Goal: Task Accomplishment & Management: Manage account settings

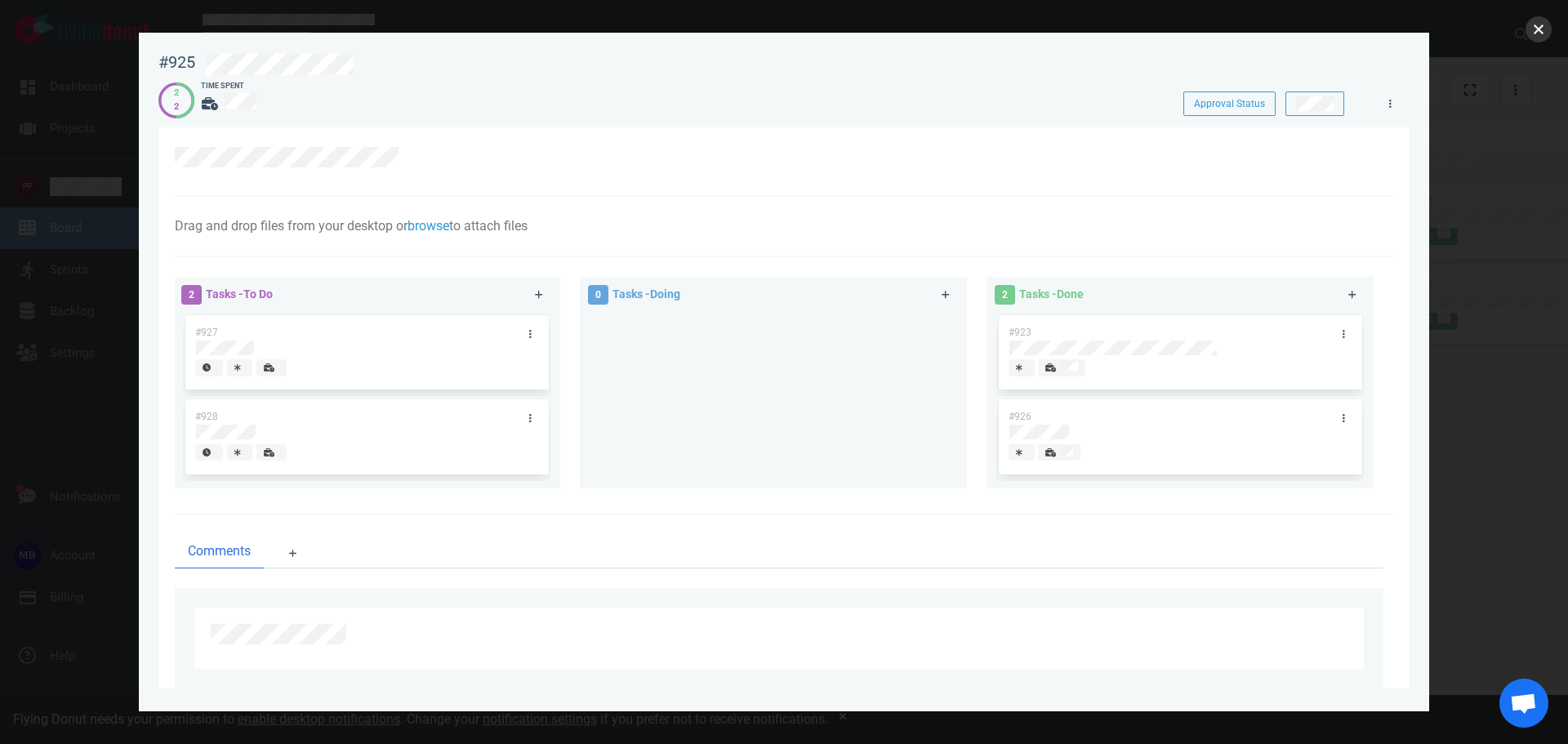
click at [1533, 23] on button "close" at bounding box center [1539, 29] width 26 height 26
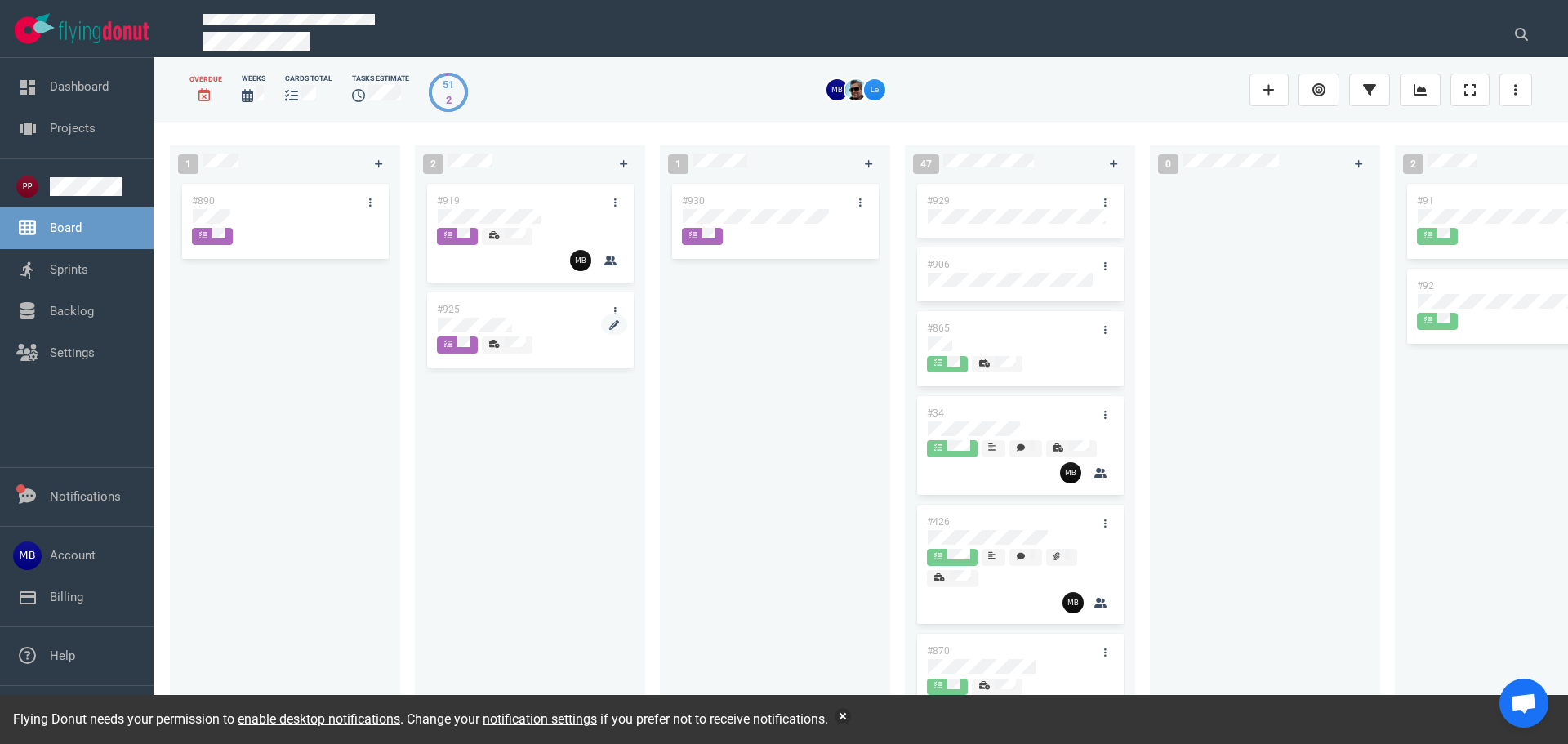
click at [535, 323] on div at bounding box center [529, 325] width 184 height 15
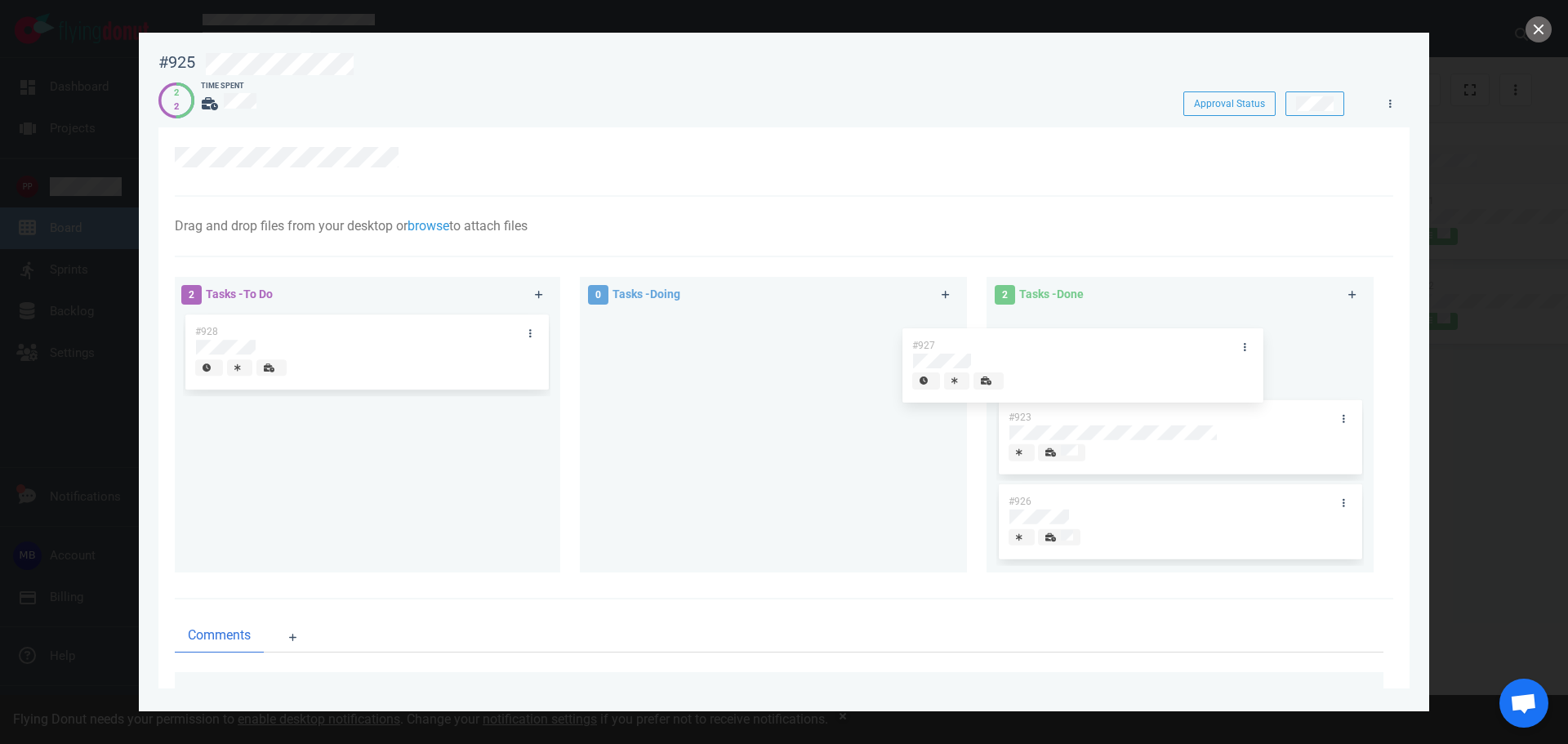
drag, startPoint x: 326, startPoint y: 350, endPoint x: 1097, endPoint y: 358, distance: 771.0
click at [1097, 358] on div "2 Tasks - To Do #927 #928 #927 0 Tasks - Doing 2 Tasks - Done #923 #926" at bounding box center [779, 427] width 1228 height 322
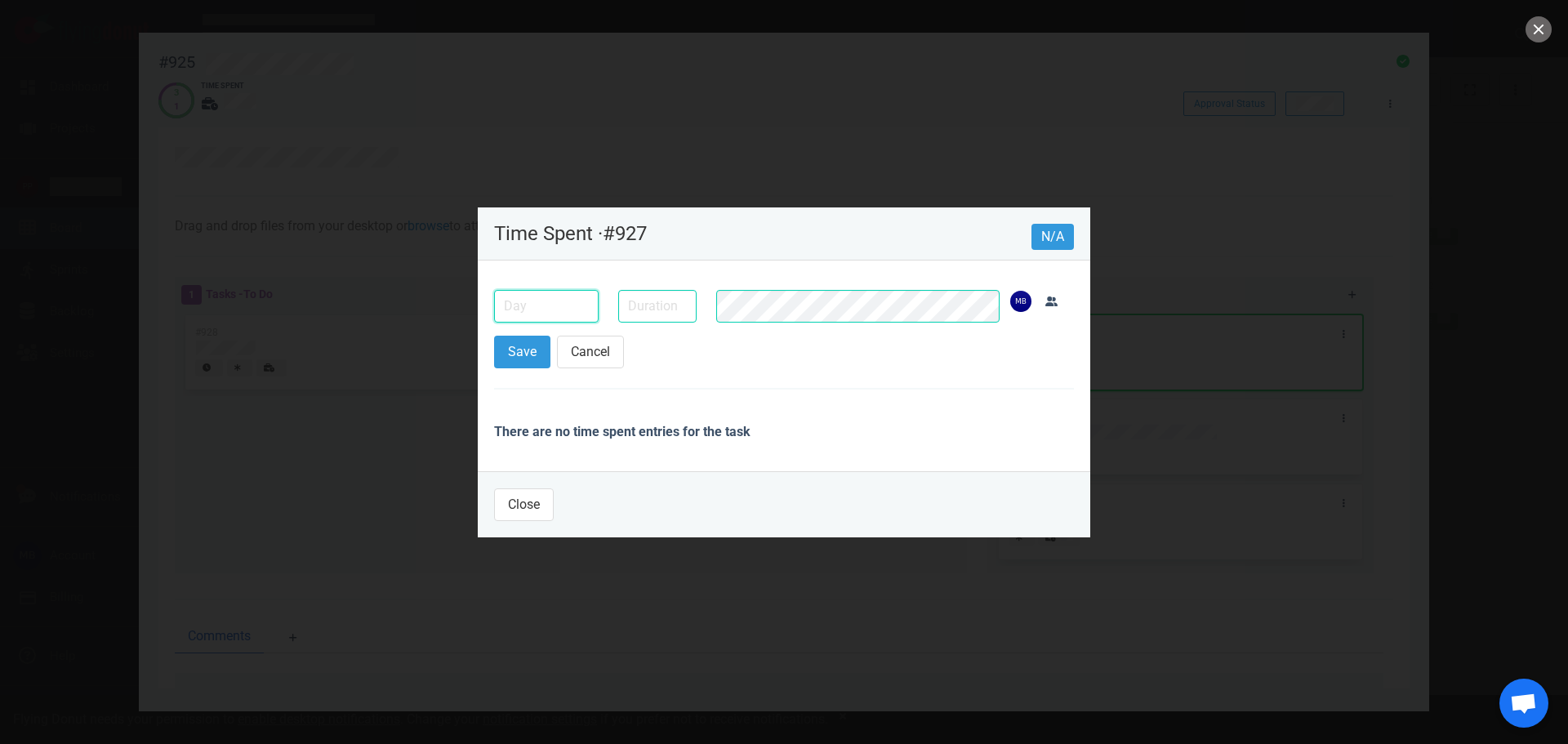
click at [548, 305] on input "text" at bounding box center [547, 306] width 105 height 33
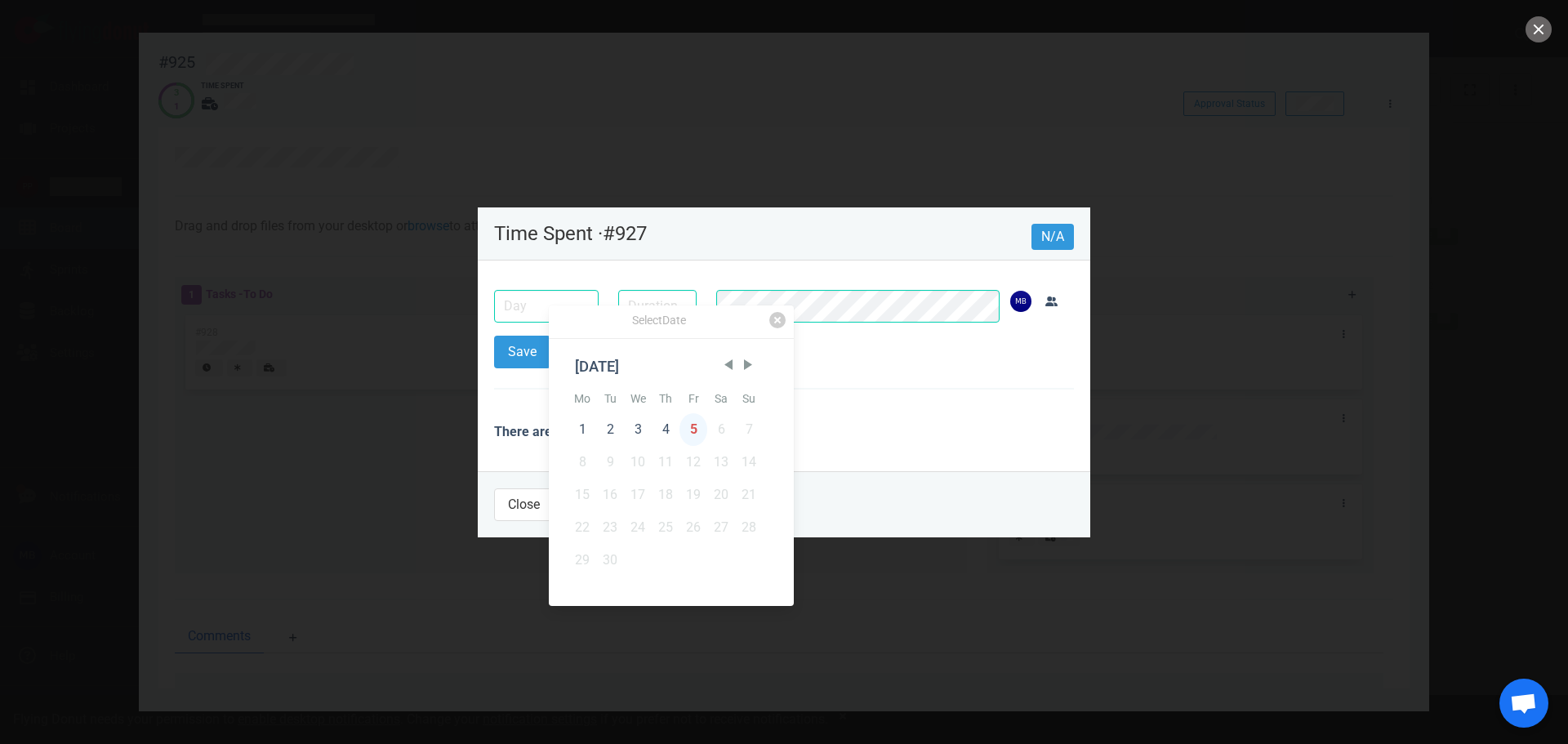
click at [687, 430] on div "5" at bounding box center [693, 430] width 28 height 33
type input "[DATE]"
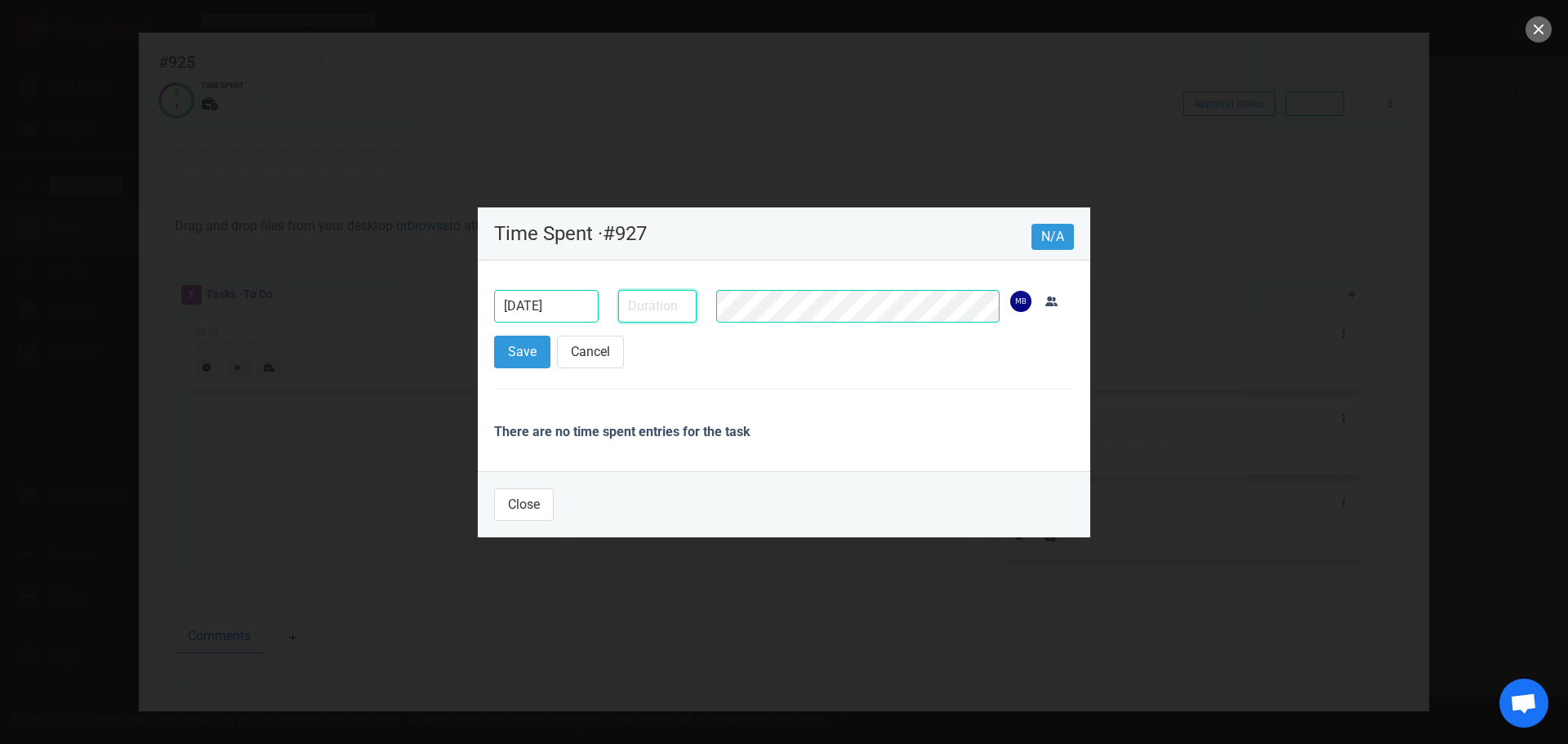
click at [648, 317] on input "text" at bounding box center [657, 306] width 79 height 33
type input "10m"
click at [518, 358] on button "Save" at bounding box center [522, 352] width 56 height 33
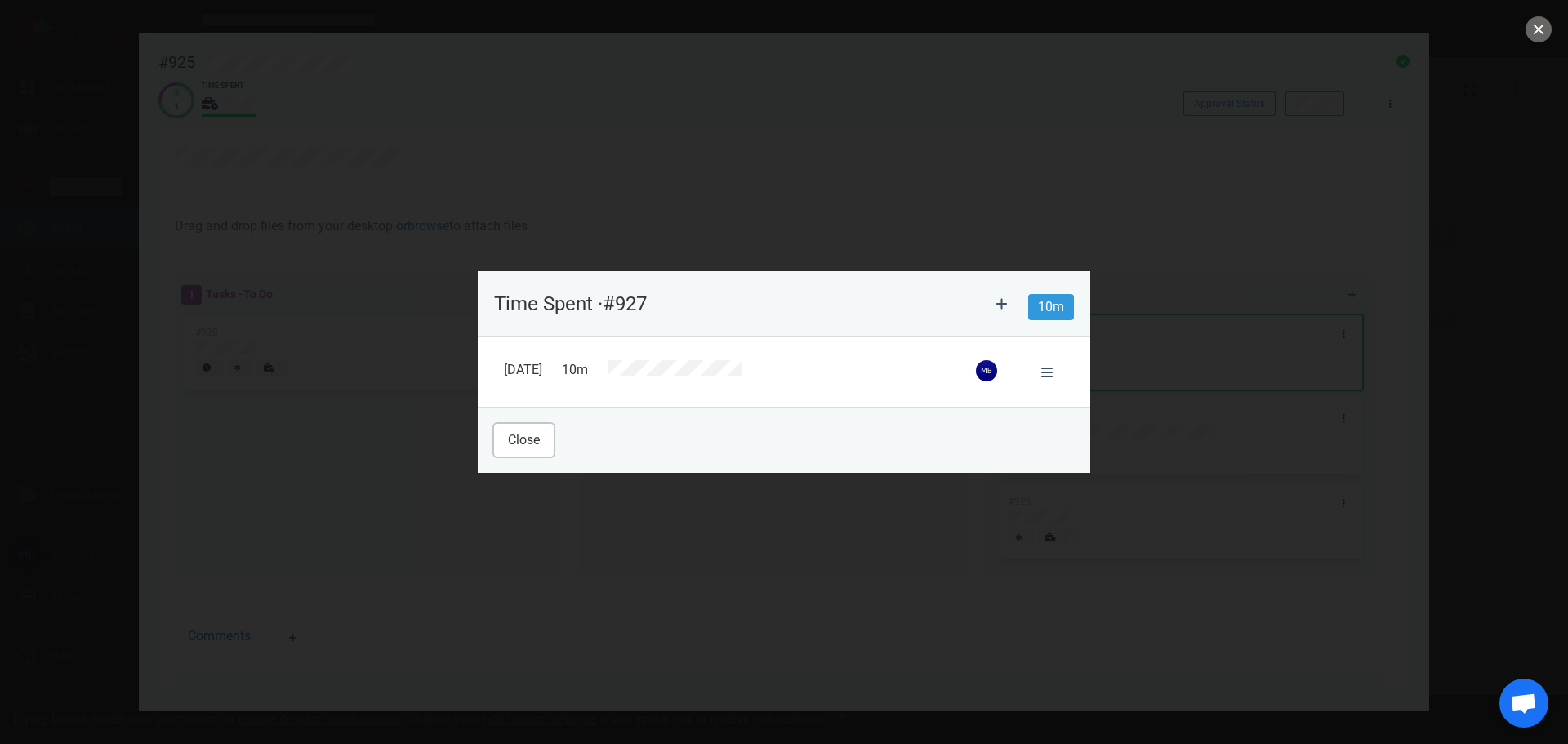
click at [543, 456] on button "Close" at bounding box center [524, 440] width 60 height 33
click at [1038, 372] on button at bounding box center [1047, 372] width 34 height 24
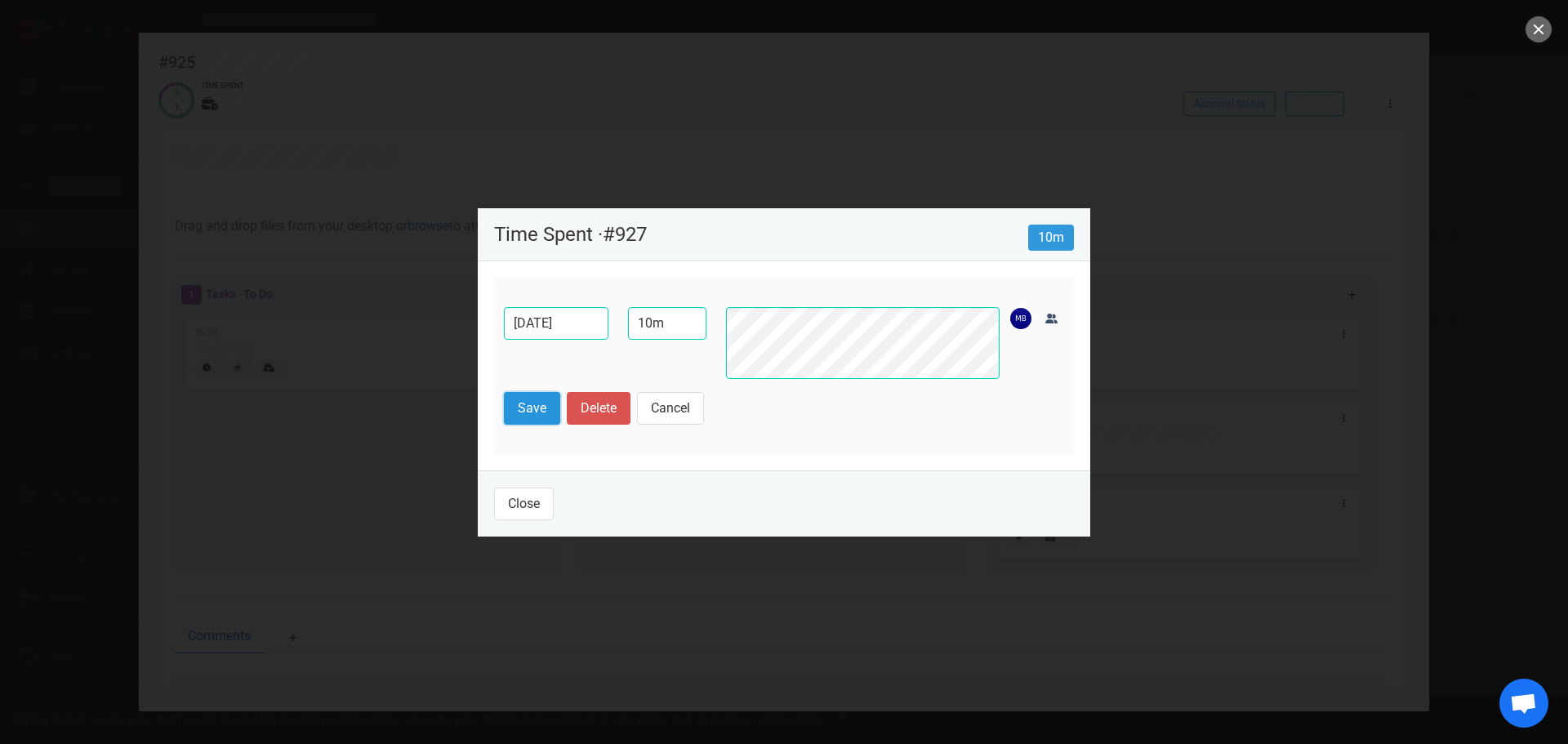
click at [542, 414] on button "Save" at bounding box center [532, 408] width 56 height 33
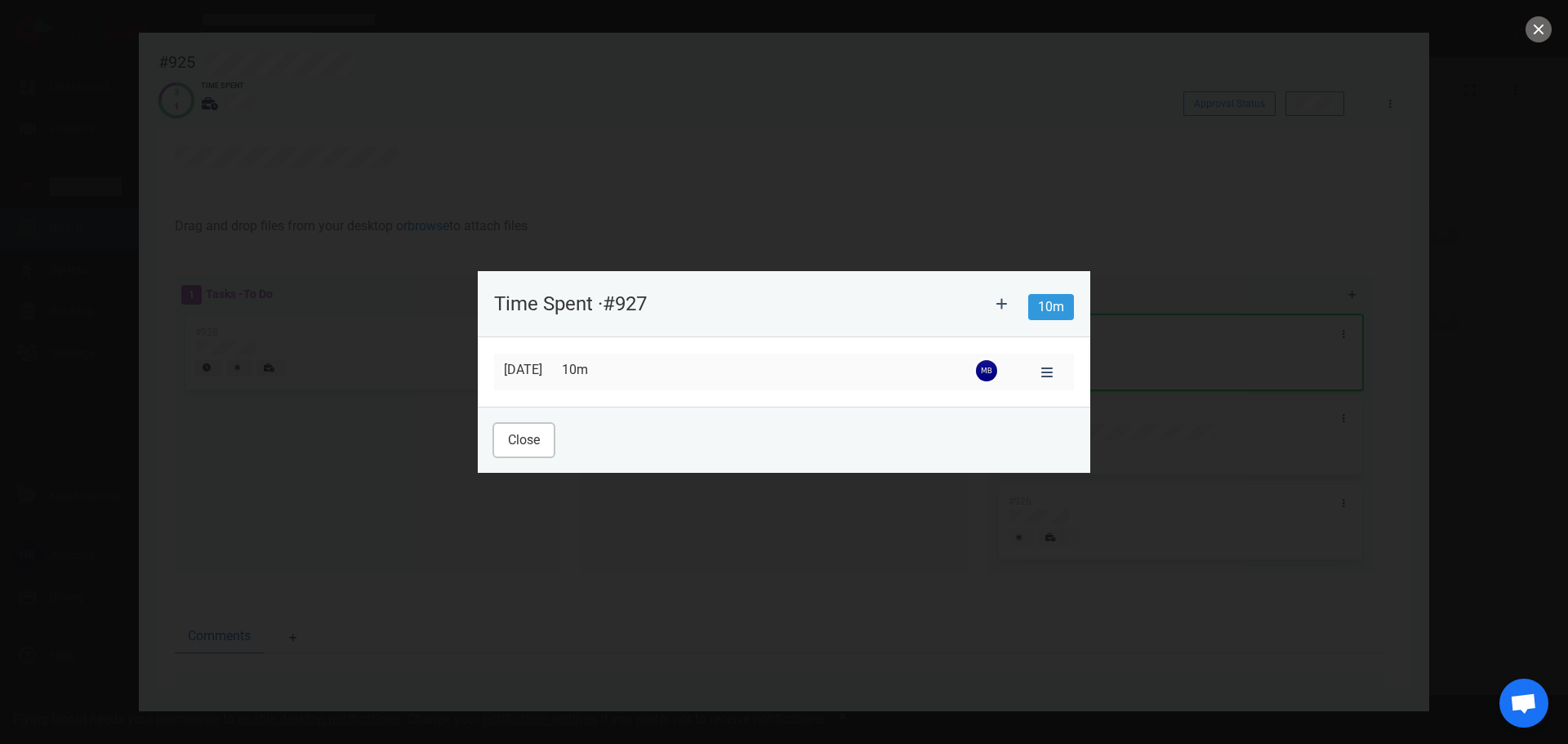
click at [532, 450] on button "Close" at bounding box center [524, 440] width 60 height 33
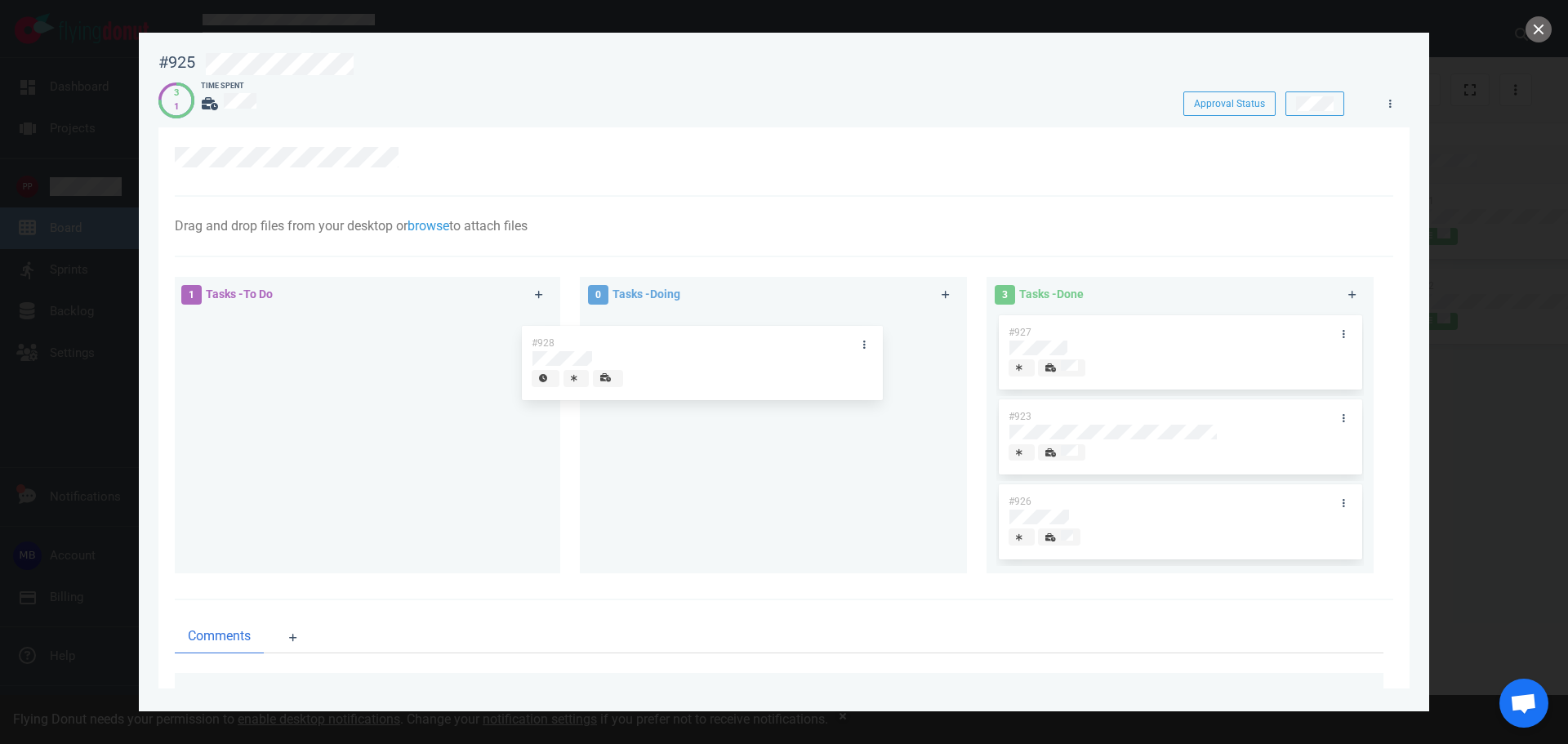
drag, startPoint x: 486, startPoint y: 319, endPoint x: 822, endPoint y: 330, distance: 336.2
click at [822, 330] on div "1 Tasks - To Do #928 #928 0 Tasks - Doing 3 Tasks - Done #927 #923 #926" at bounding box center [779, 427] width 1228 height 322
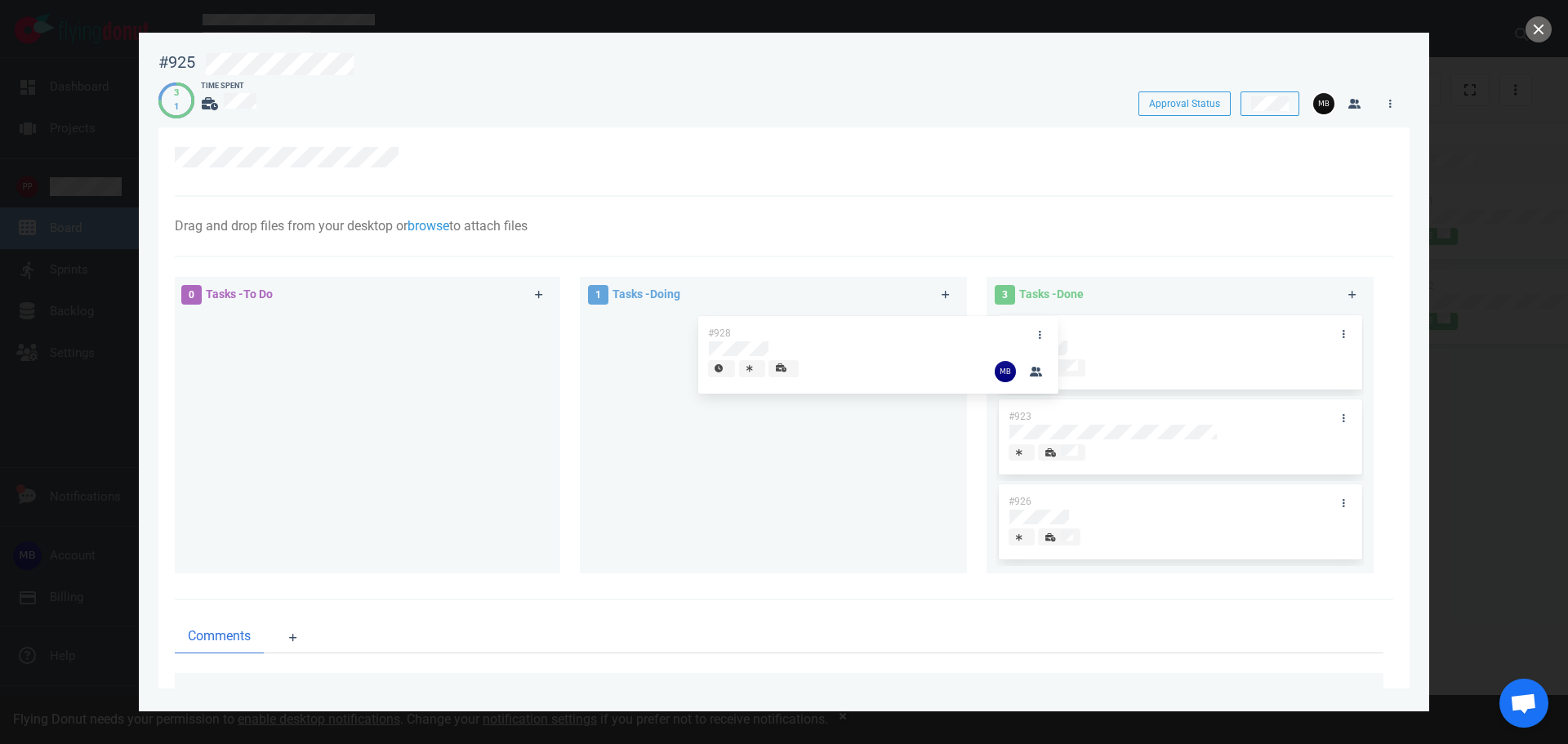
drag, startPoint x: 714, startPoint y: 336, endPoint x: 1156, endPoint y: 331, distance: 442.0
click at [1156, 331] on div "0 Tasks - To Do 1 Tasks - Doing #928 #928 3 Tasks - Done #927 #923 #926" at bounding box center [779, 427] width 1228 height 322
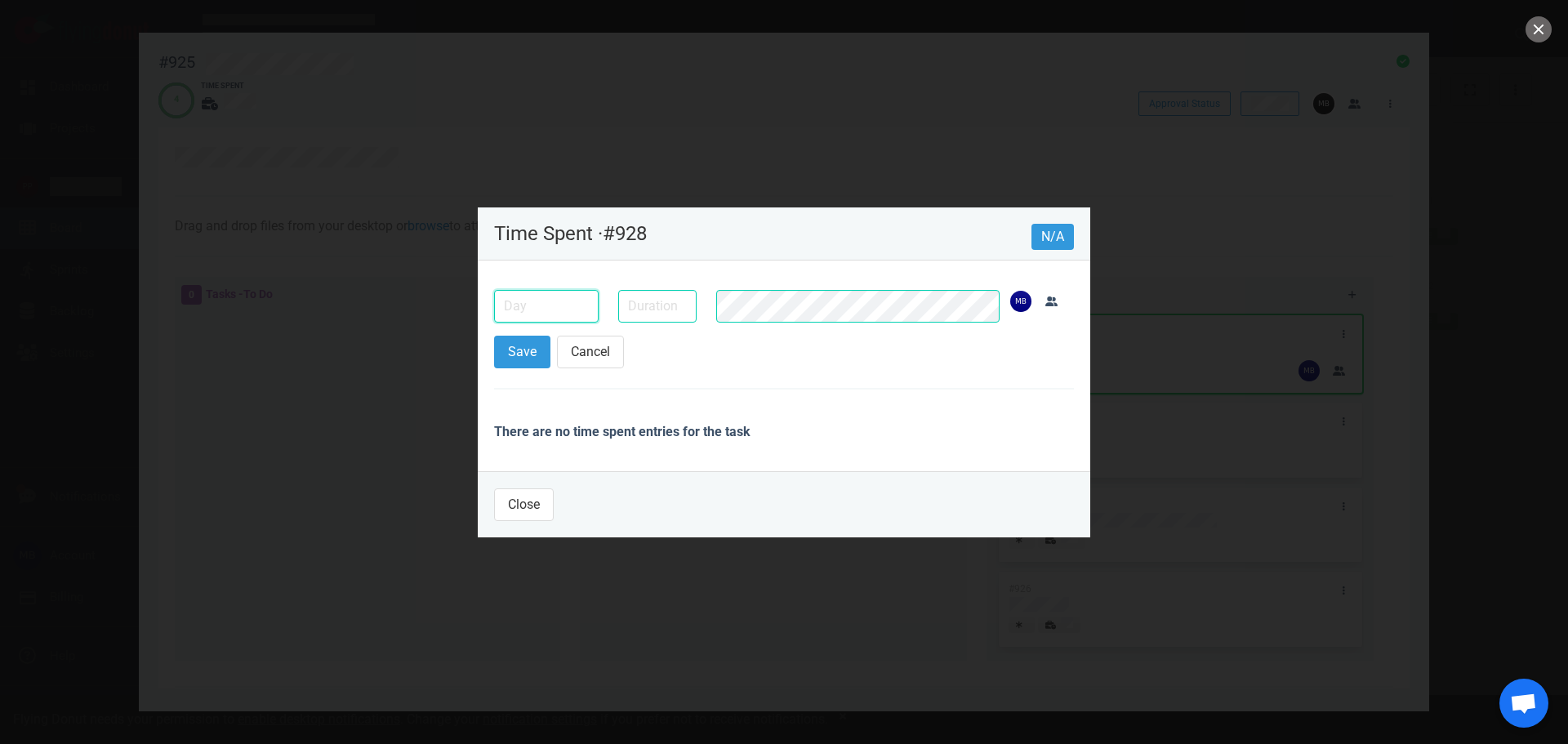
click at [571, 293] on input "text" at bounding box center [547, 306] width 105 height 33
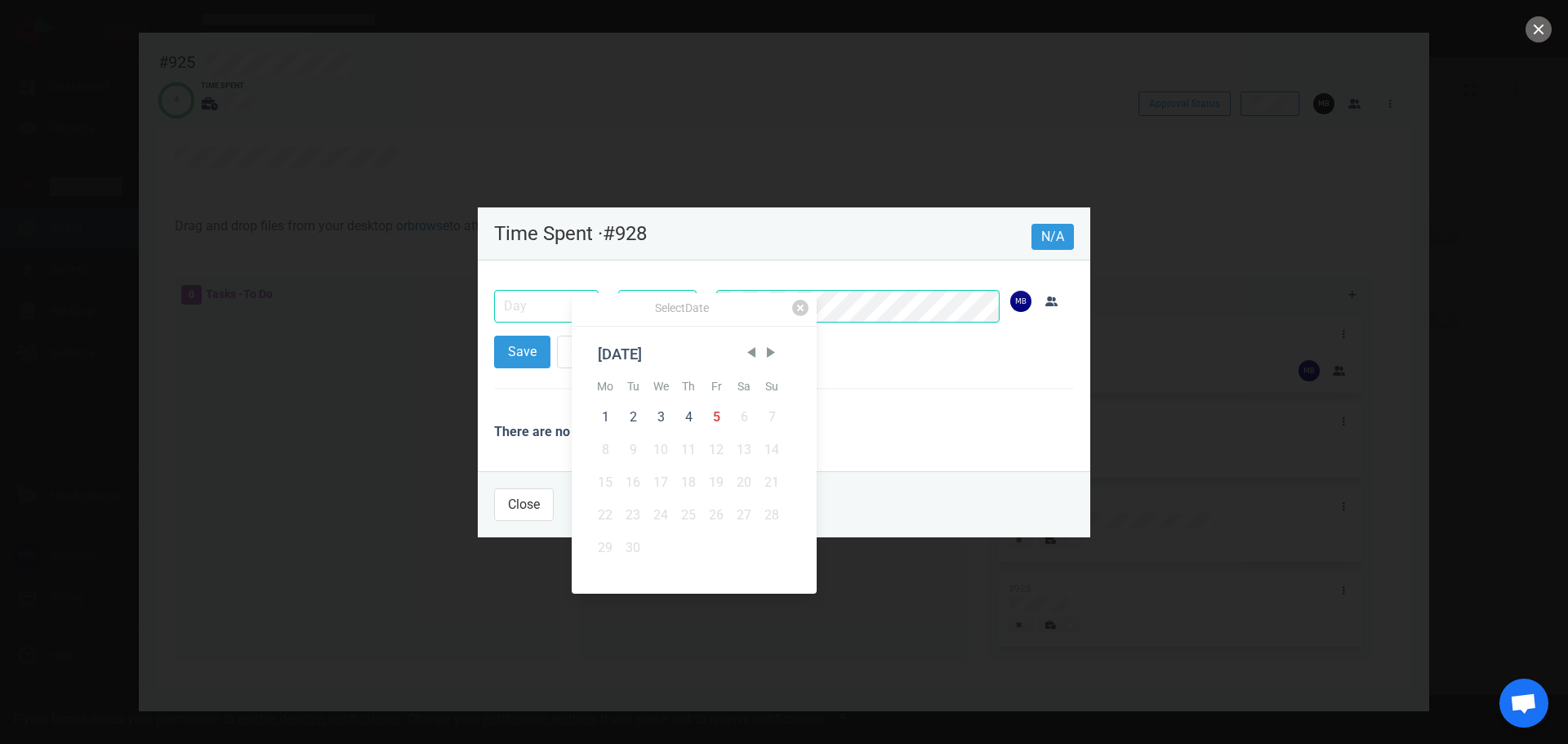
click at [709, 425] on div "5" at bounding box center [716, 417] width 28 height 33
type input "[DATE]"
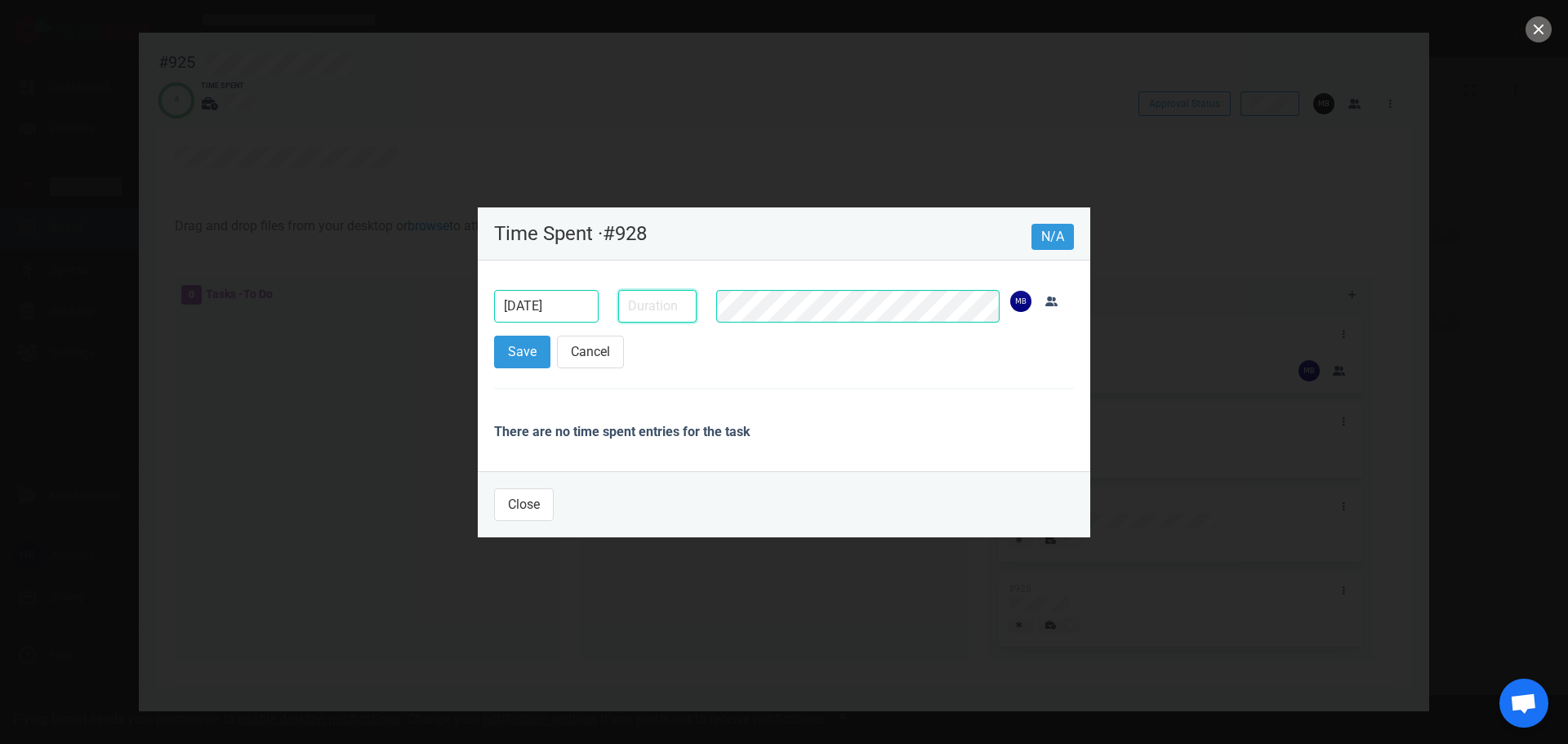
click at [672, 312] on input "text" at bounding box center [657, 306] width 79 height 33
type input "5m"
click at [548, 347] on button "Save" at bounding box center [522, 352] width 56 height 33
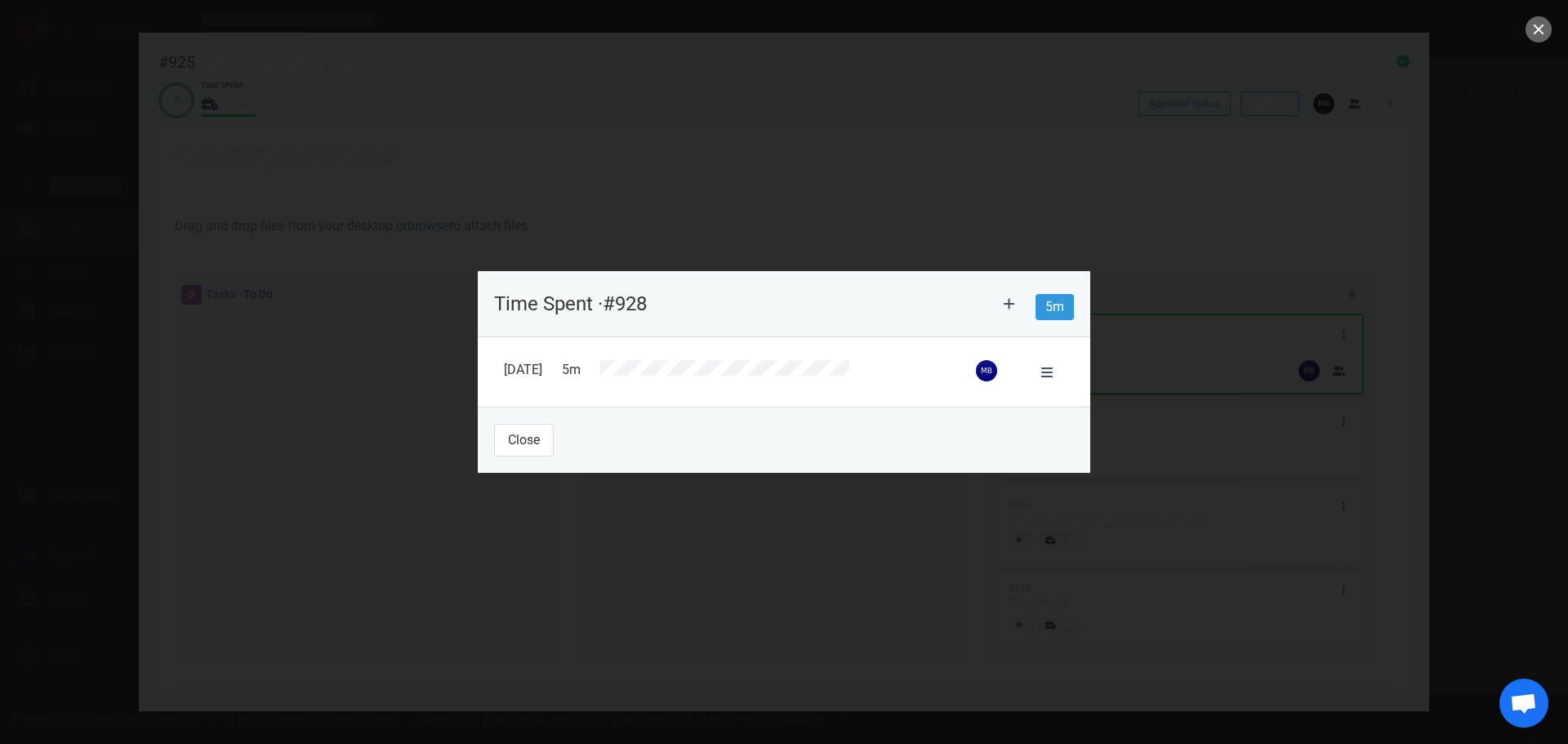
click at [525, 457] on footer "Close" at bounding box center [784, 440] width 612 height 66
click at [523, 453] on button "Close" at bounding box center [524, 440] width 60 height 33
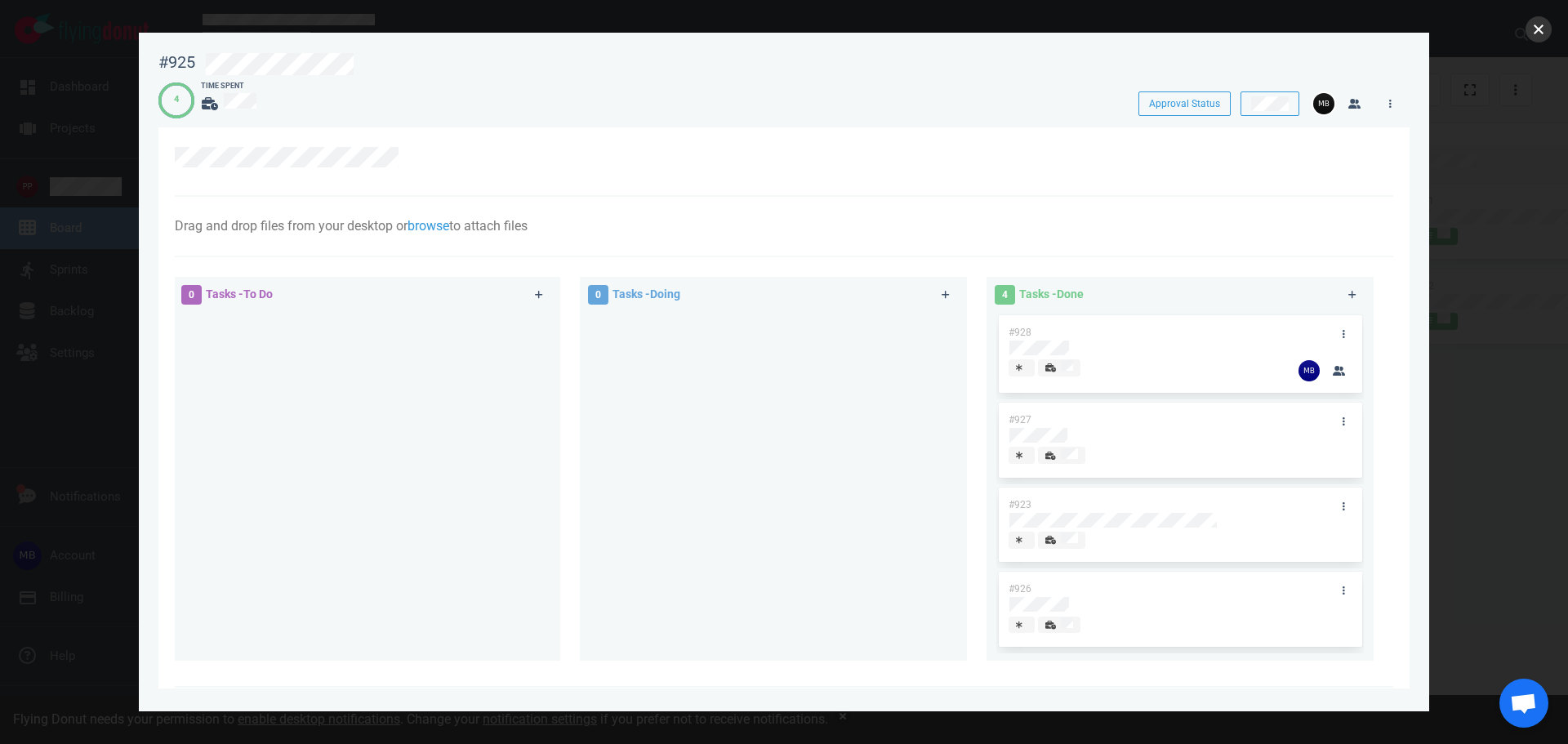
click at [1531, 31] on button "close" at bounding box center [1539, 29] width 26 height 26
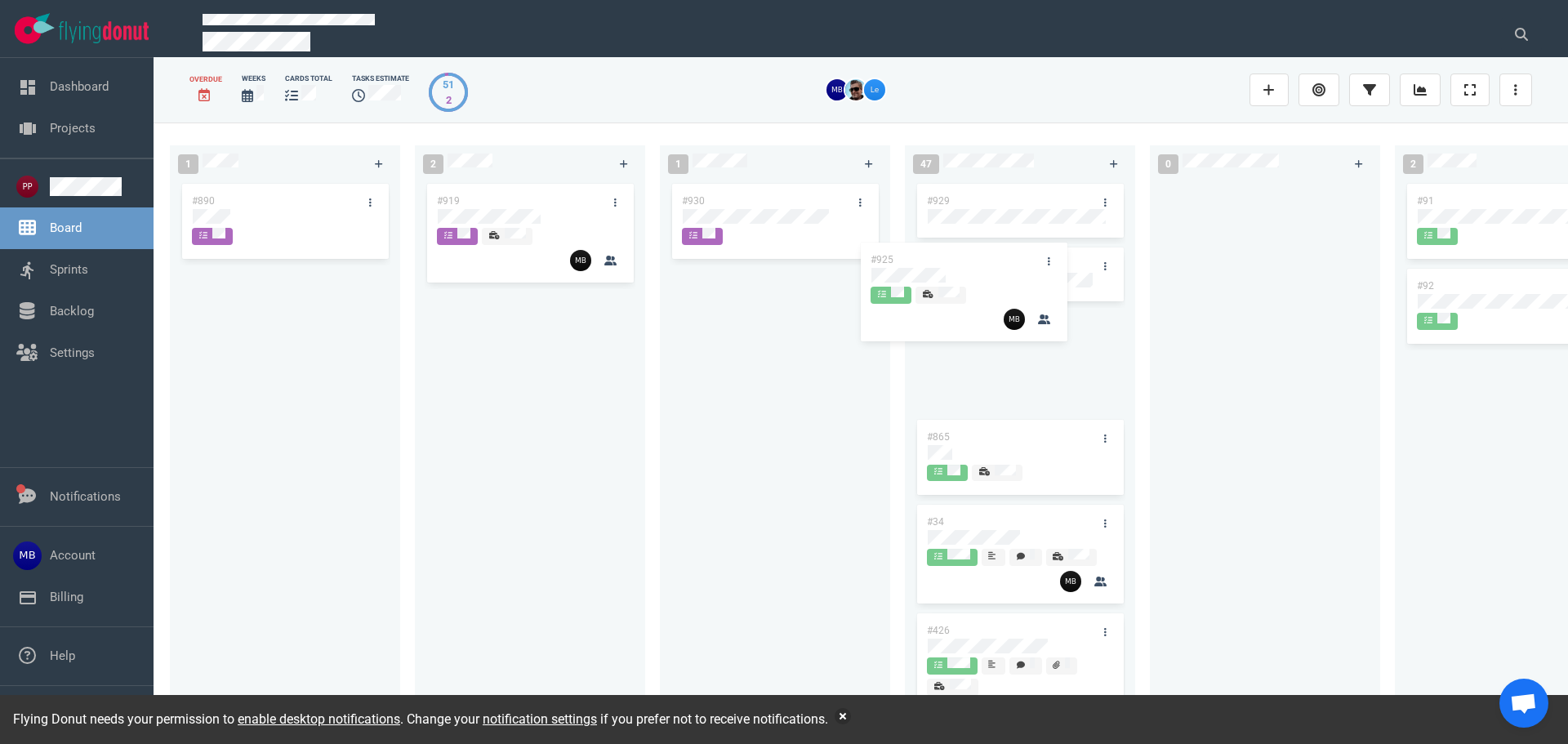
drag, startPoint x: 548, startPoint y: 315, endPoint x: 982, endPoint y: 265, distance: 436.9
click at [982, 265] on div "1 #890 2 #919 #925 #925 1 #930 47 #929 #906 #865 #34 #426 #870 #860 #862 #857 #…" at bounding box center [861, 433] width 1414 height 620
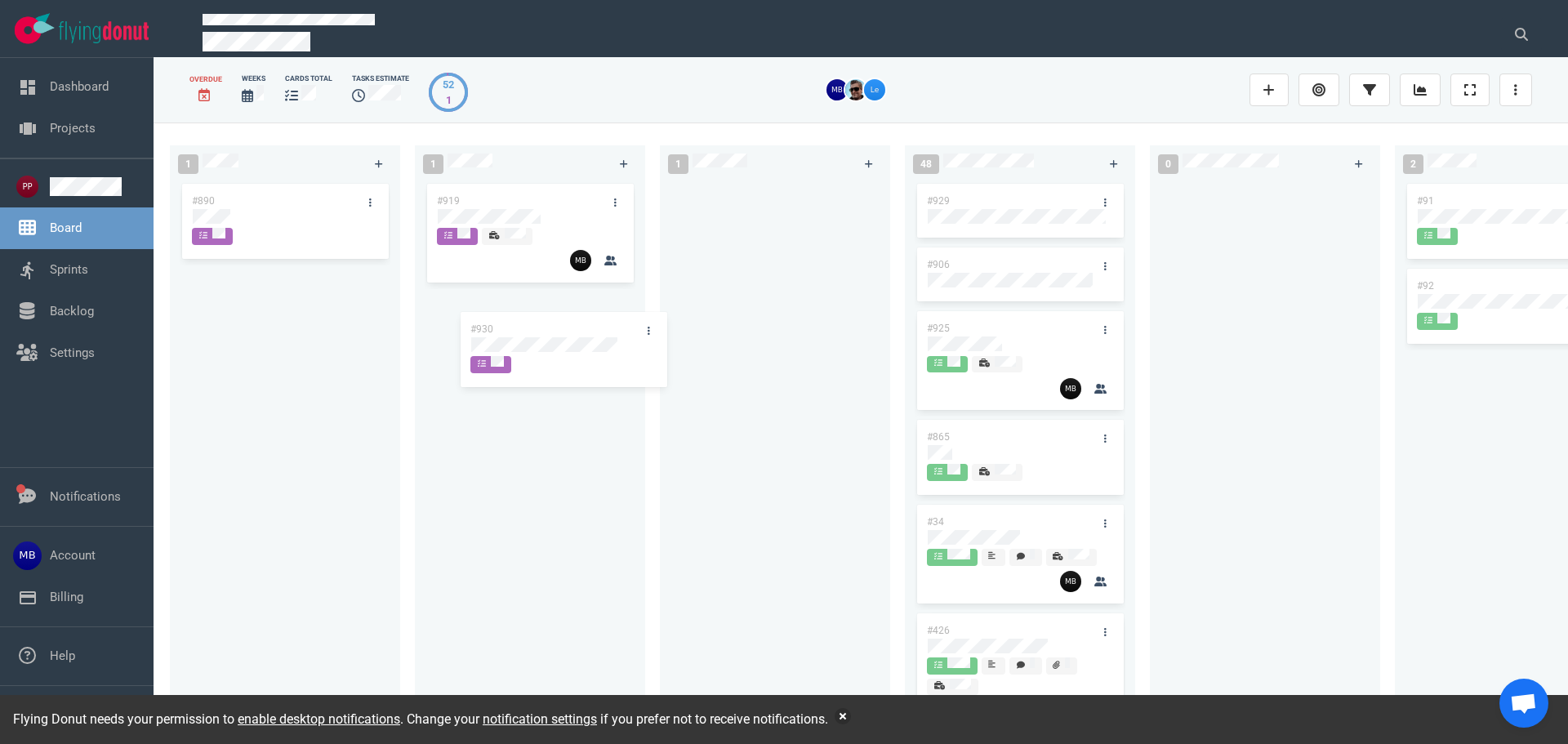
drag, startPoint x: 809, startPoint y: 193, endPoint x: 599, endPoint y: 321, distance: 245.9
click at [599, 321] on div "1 #890 1 #919 1 #930 #930 48 #929 #906 #925 #865 #34 #426 #870 #860 #862 #857 #…" at bounding box center [861, 433] width 1414 height 620
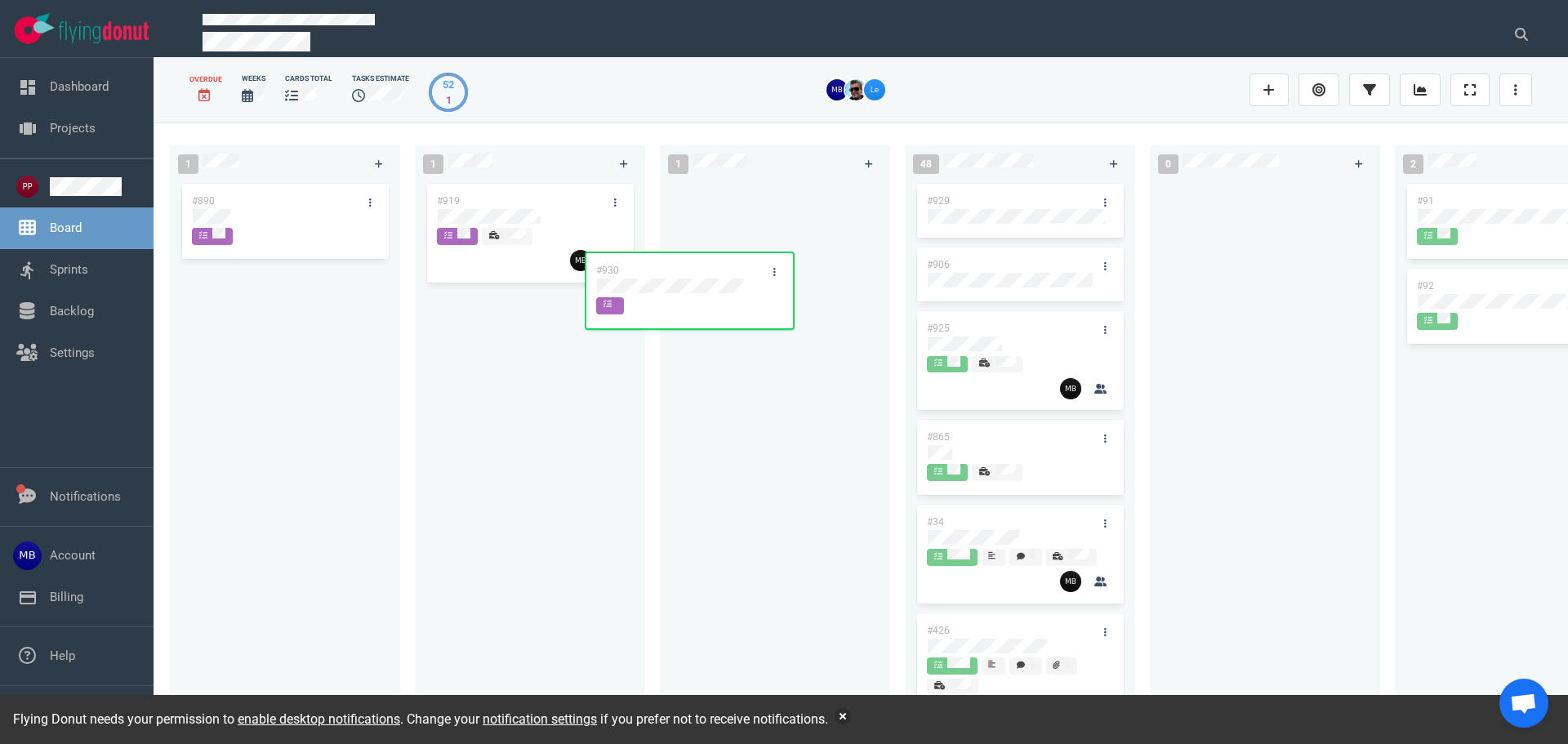
drag, startPoint x: 565, startPoint y: 307, endPoint x: 735, endPoint y: 264, distance: 175.4
click at [734, 264] on div "1 #890 1 #919 #930 #930 1 48 #929 #906 #925 #865 #34 #426 #870 #860 #862 #857 #…" at bounding box center [861, 433] width 1414 height 620
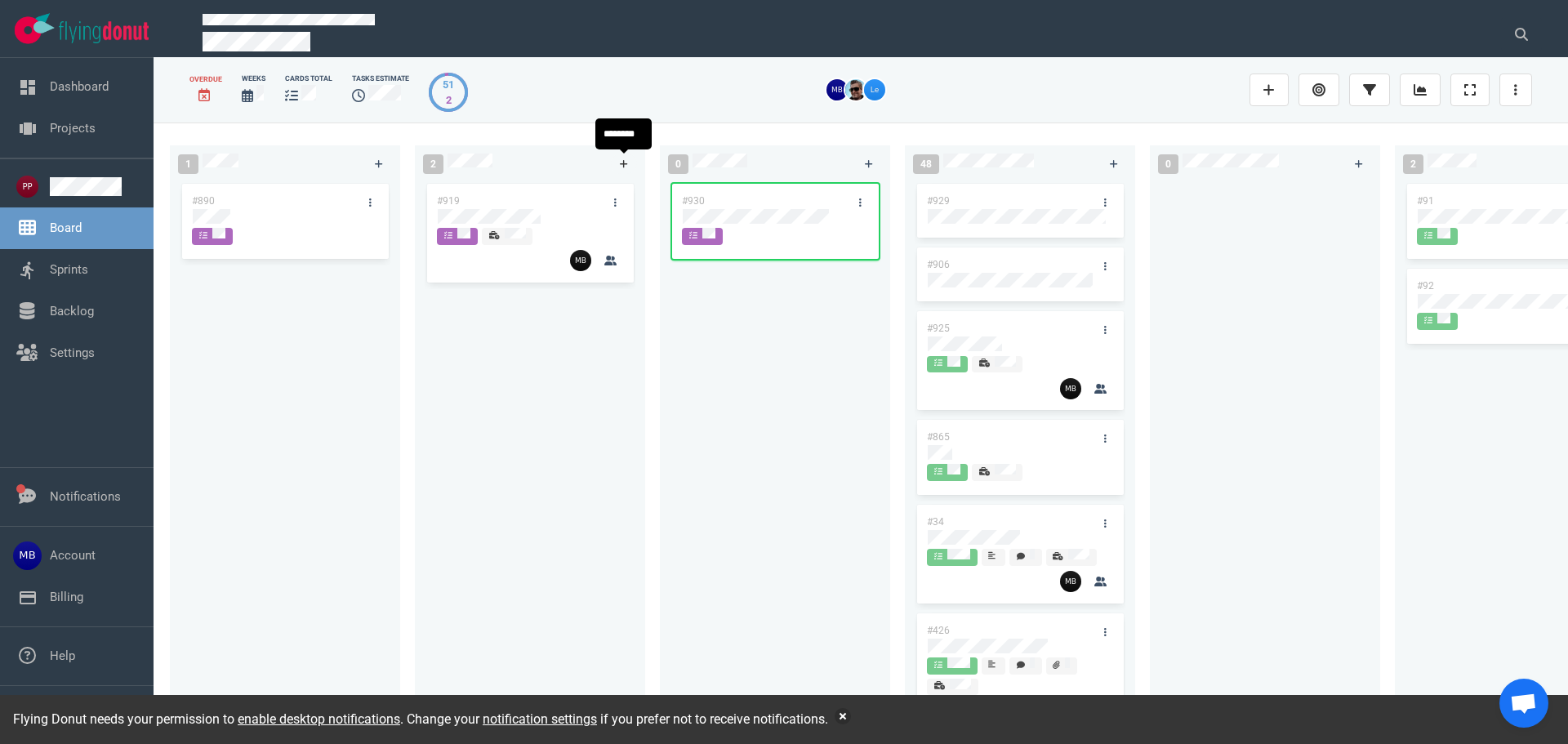
click at [621, 164] on icon at bounding box center [624, 165] width 8 height 8
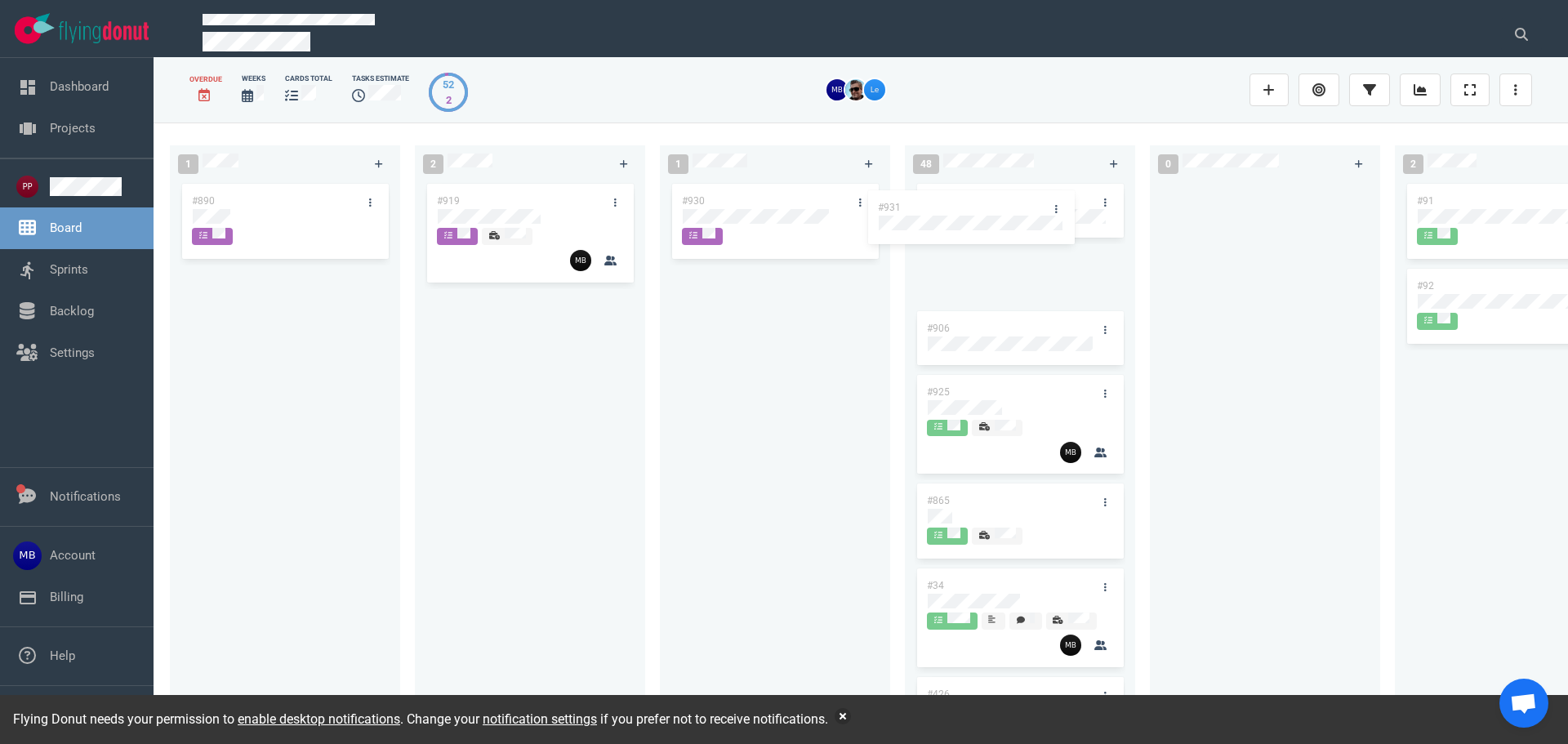
drag, startPoint x: 550, startPoint y: 190, endPoint x: 1007, endPoint y: 196, distance: 457.0
click at [1007, 196] on div "1 #890 2 #931 #919 #931 1 #930 48 #929 #906 #925 #865 #34 #426 #870 #860 #862 #…" at bounding box center [861, 433] width 1414 height 620
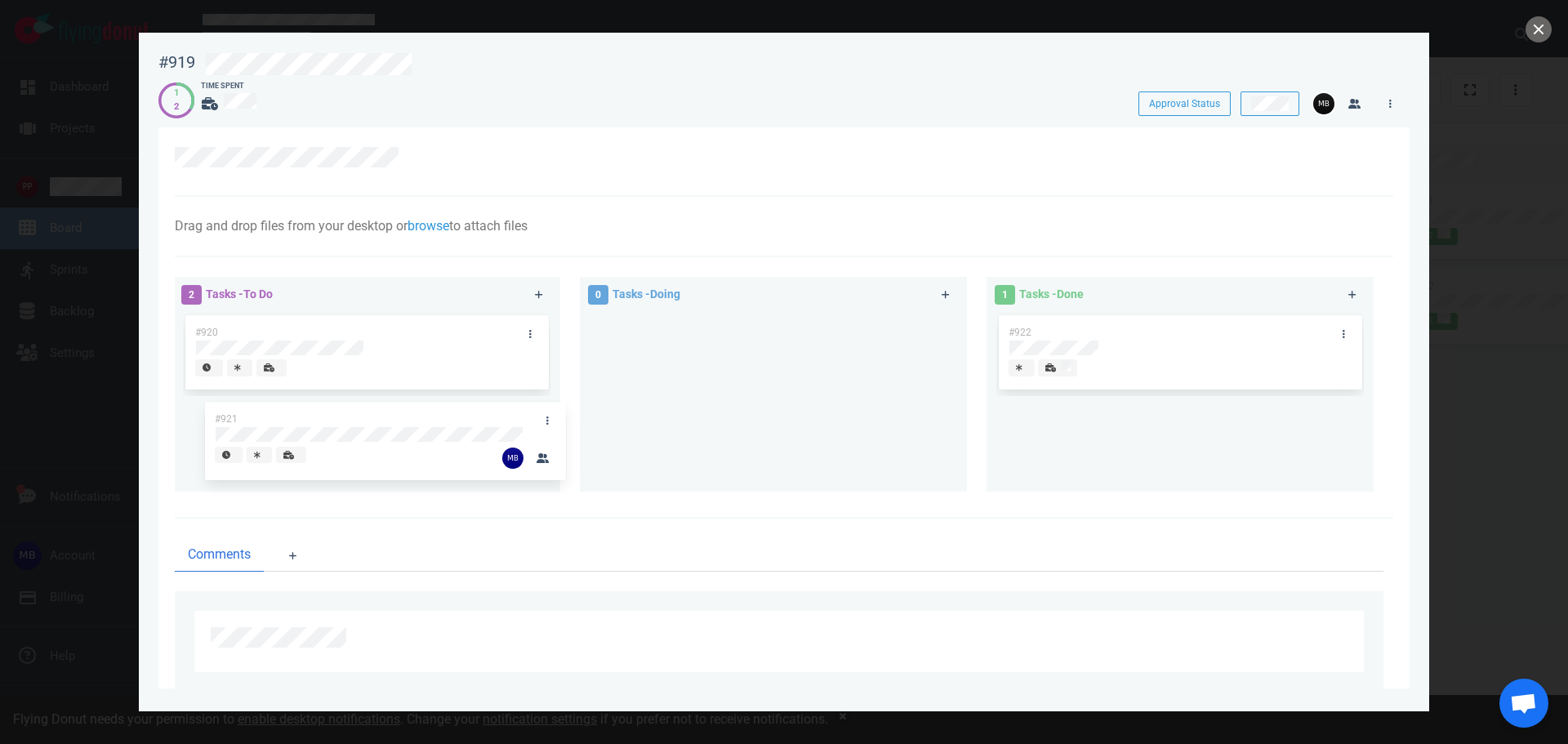
drag, startPoint x: 422, startPoint y: 413, endPoint x: 442, endPoint y: 415, distance: 20.1
click at [442, 415] on div "#920 #921 #921" at bounding box center [366, 395] width 367 height 167
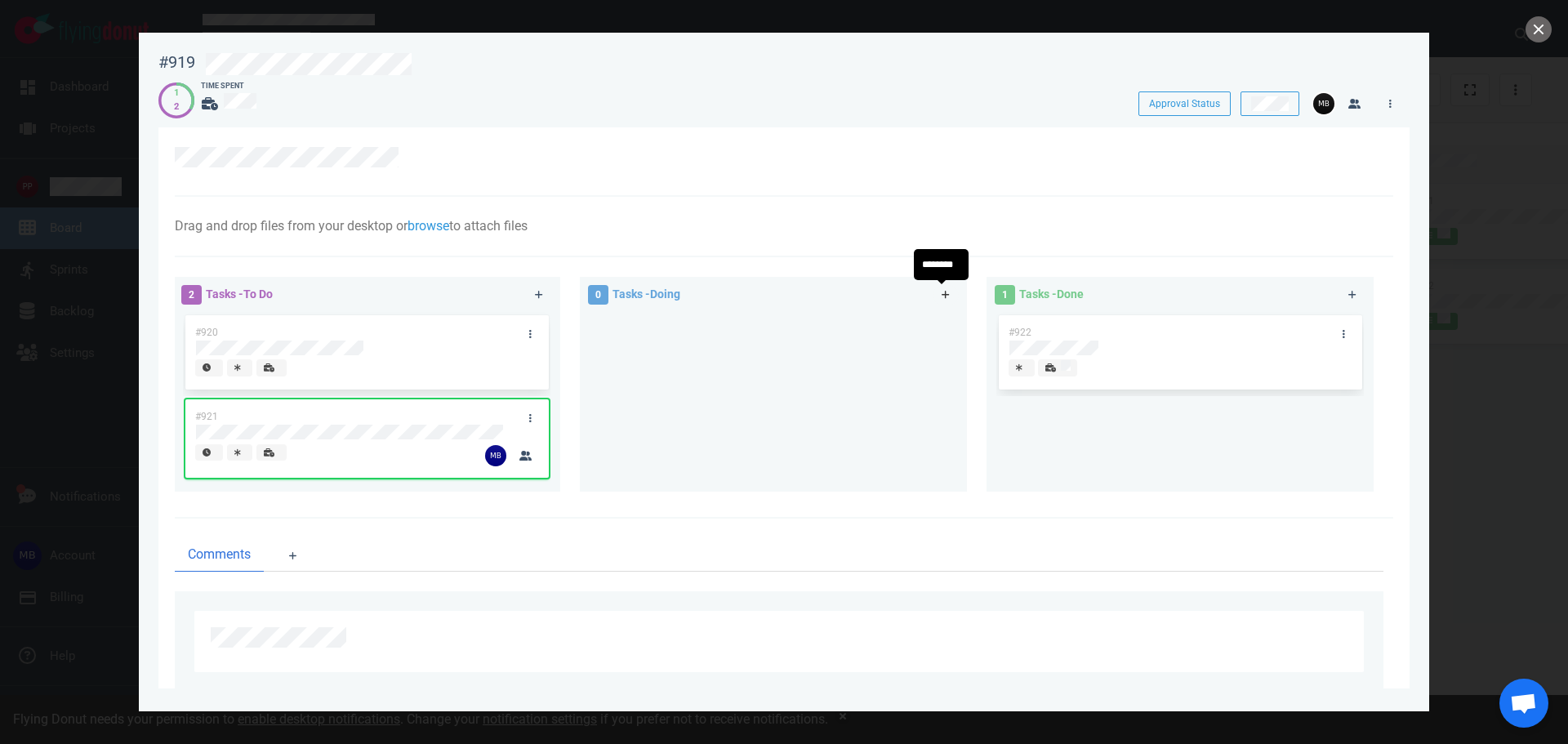
click at [936, 296] on link at bounding box center [945, 295] width 26 height 20
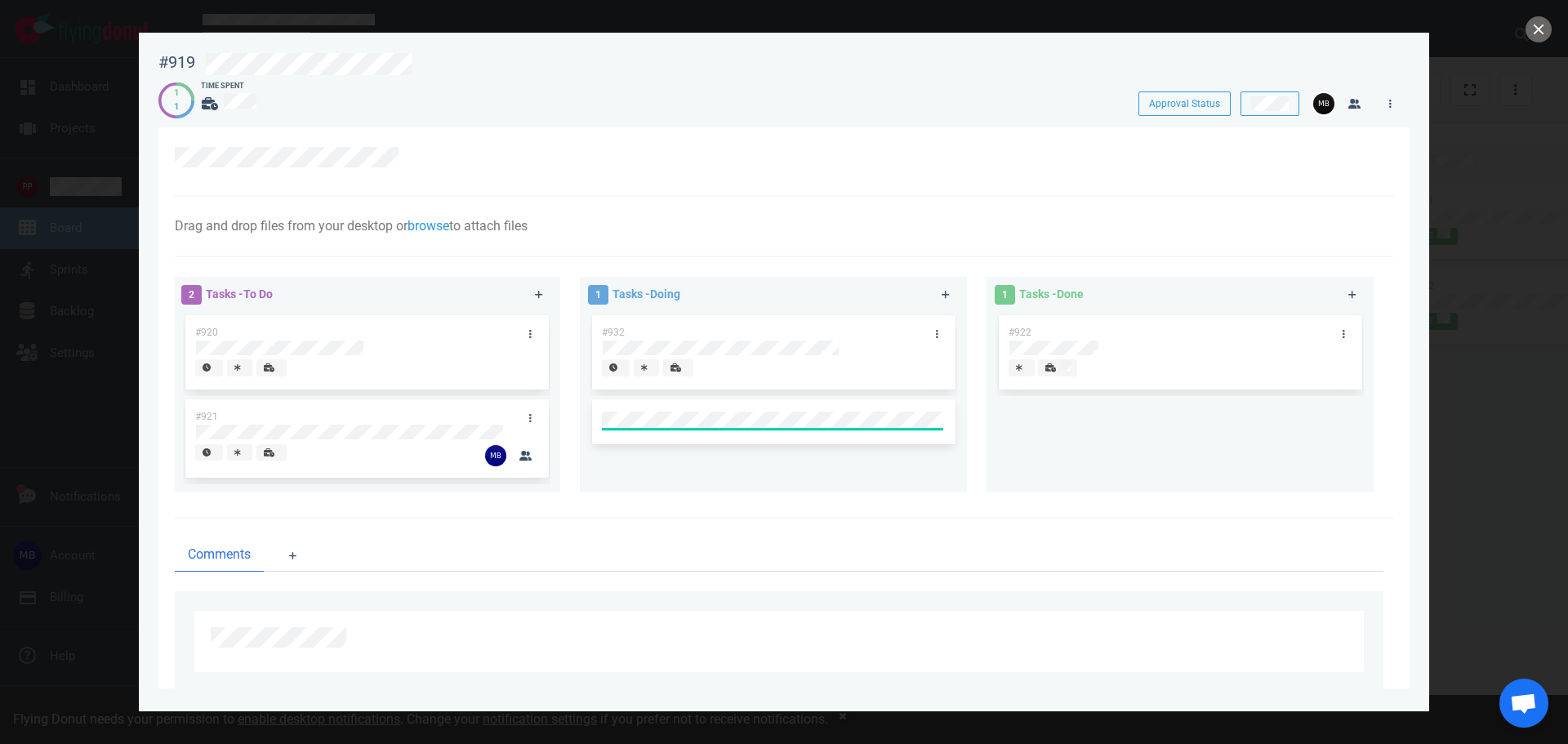
click at [777, 225] on div "Drag and drop files from your desktop or browse to attach files Attach Files Co…" at bounding box center [779, 226] width 1209 height 20
click at [1541, 24] on button "close" at bounding box center [1539, 29] width 26 height 26
